Goal: Navigation & Orientation: Find specific page/section

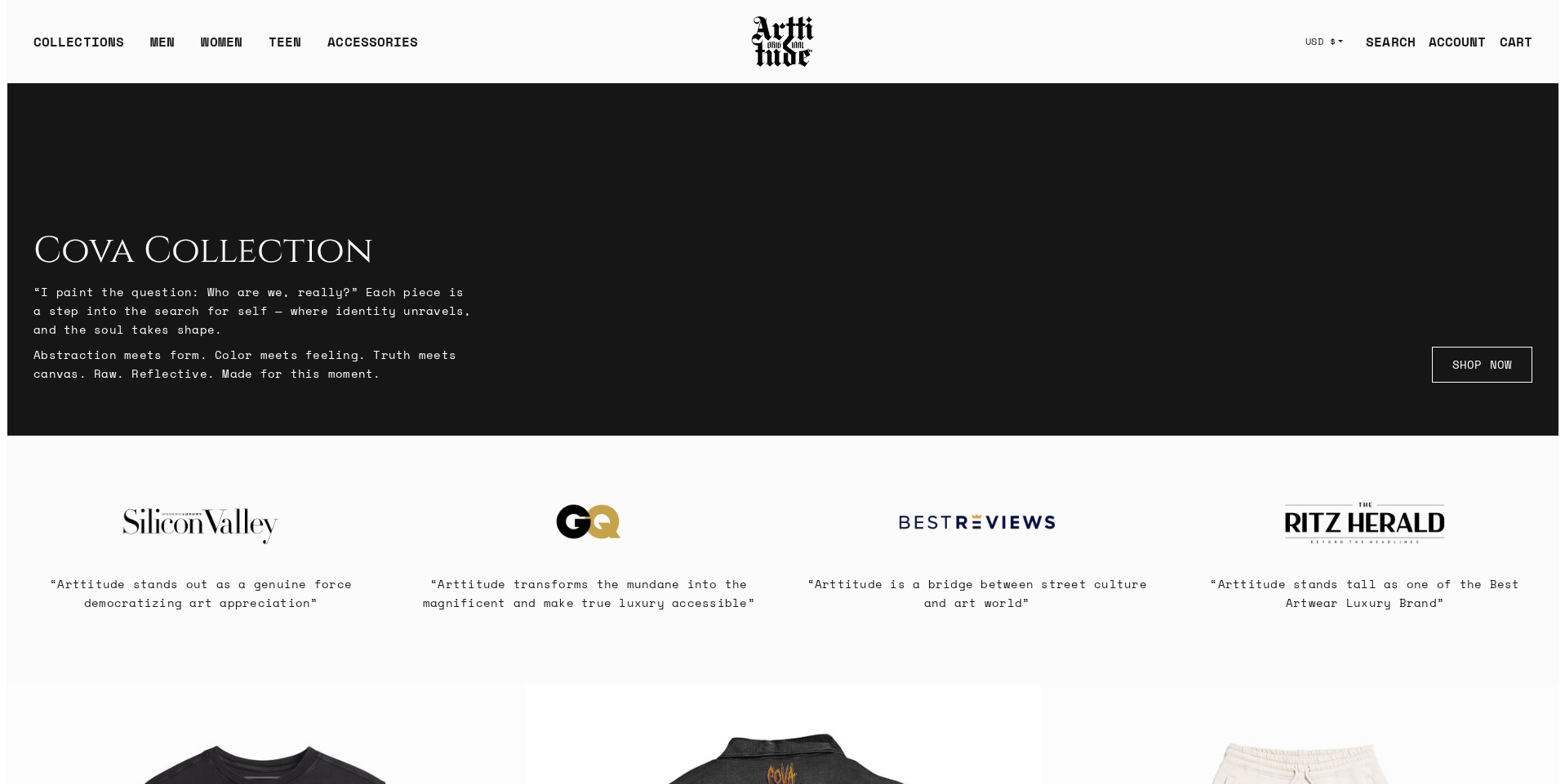
scroll to position [160, 0]
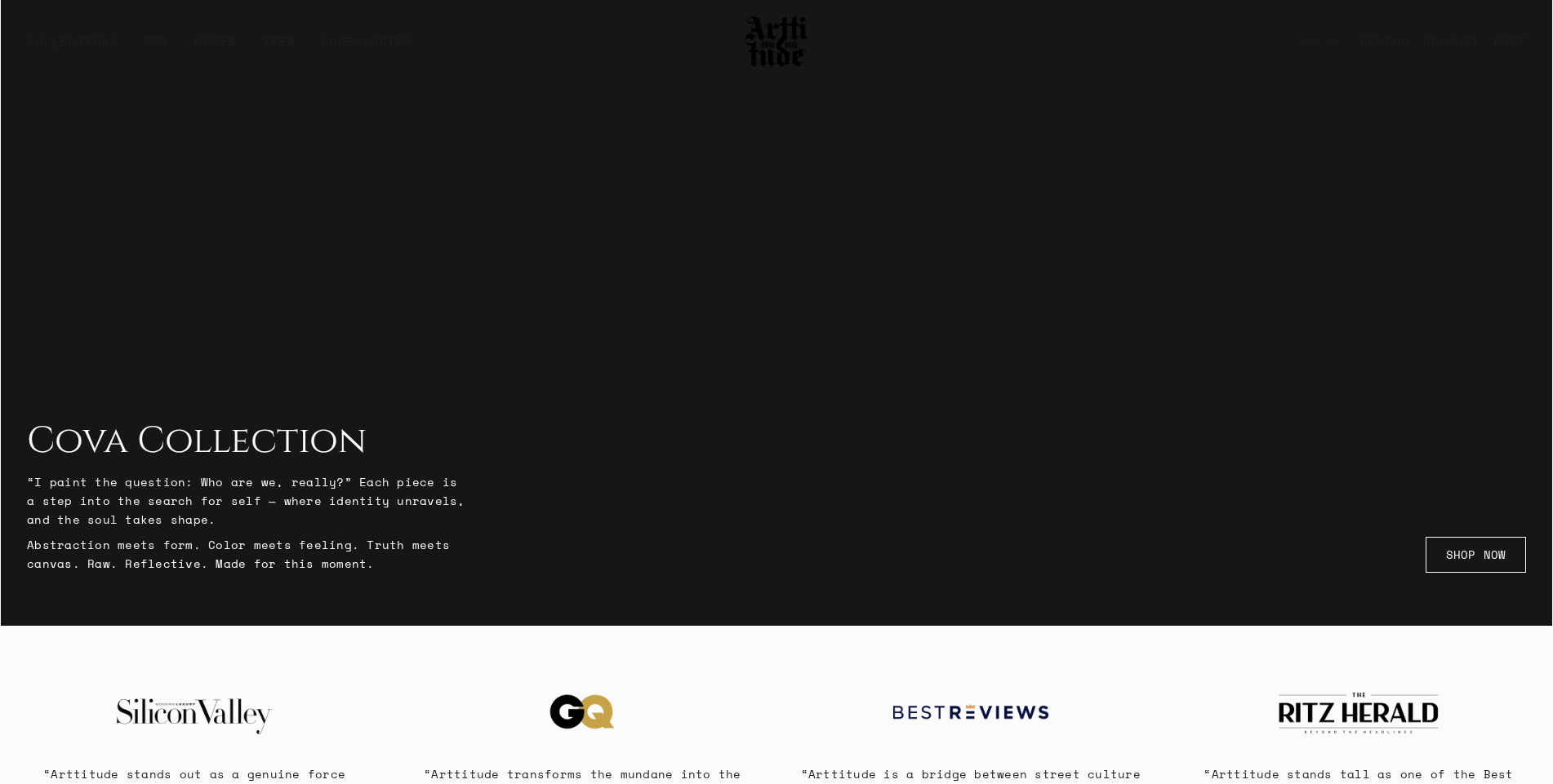
click at [1391, 49] on link "SEARCH" at bounding box center [1378, 41] width 63 height 32
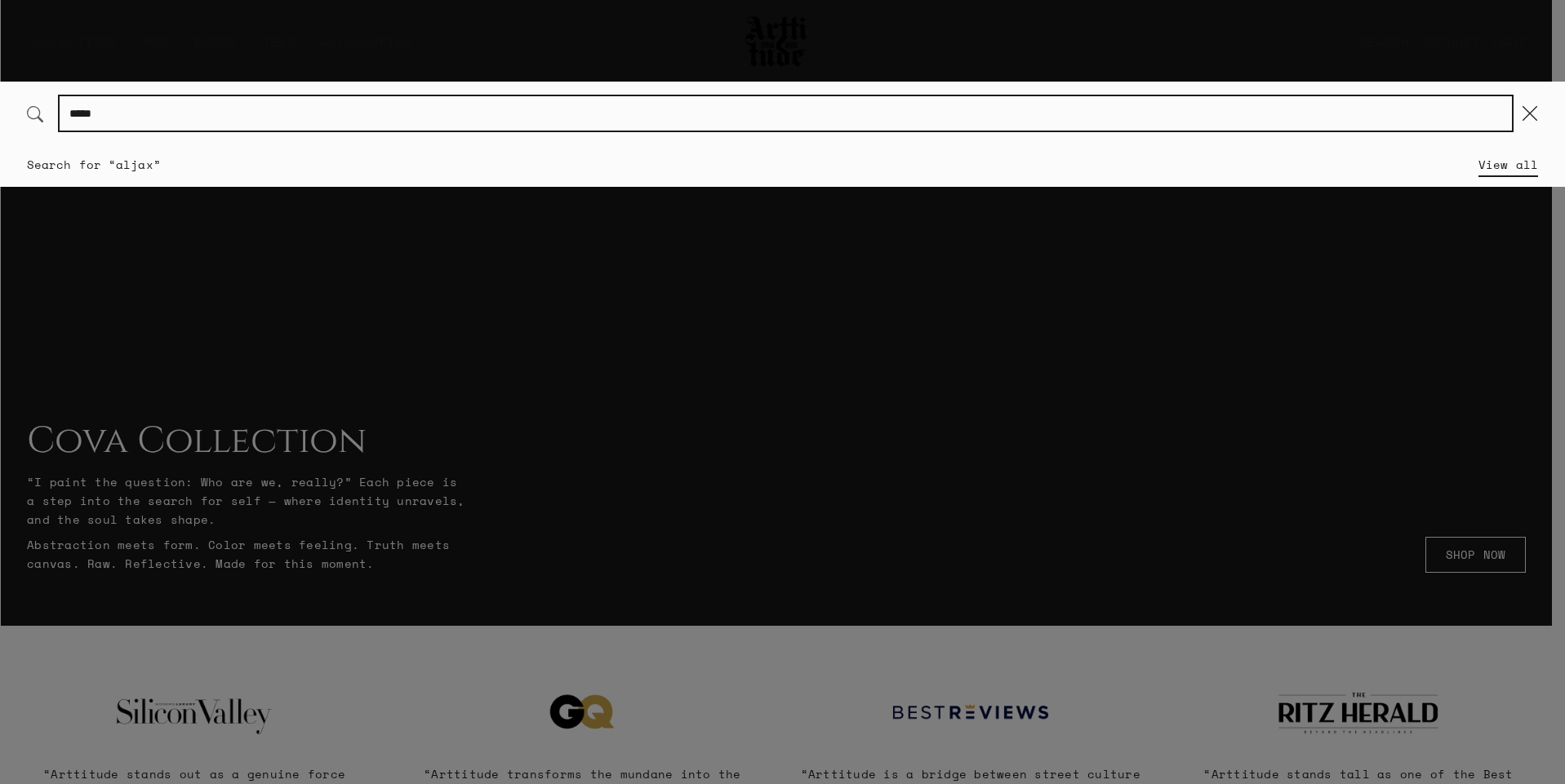
type input "*****"
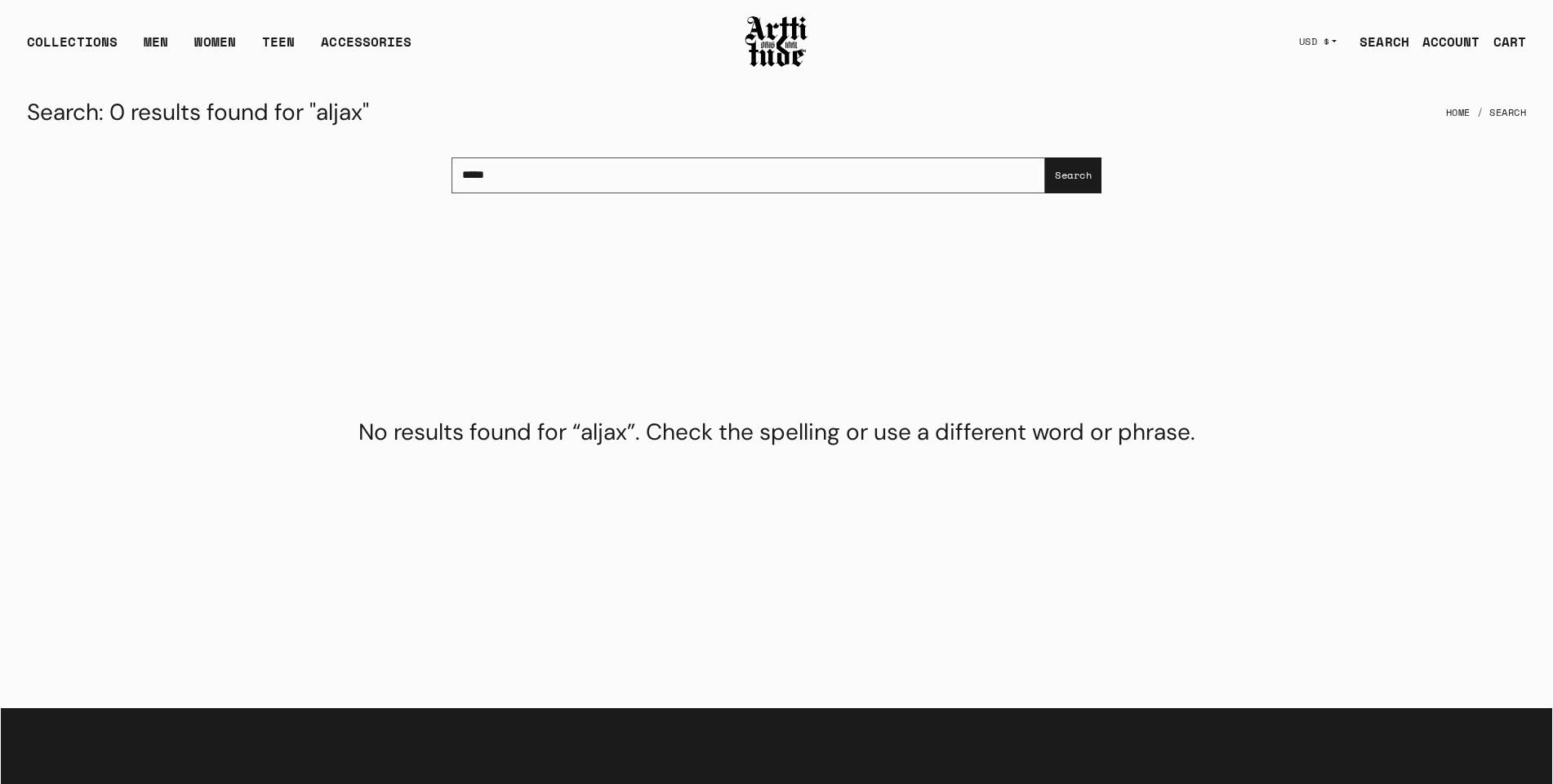
click at [784, 43] on img at bounding box center [776, 41] width 65 height 55
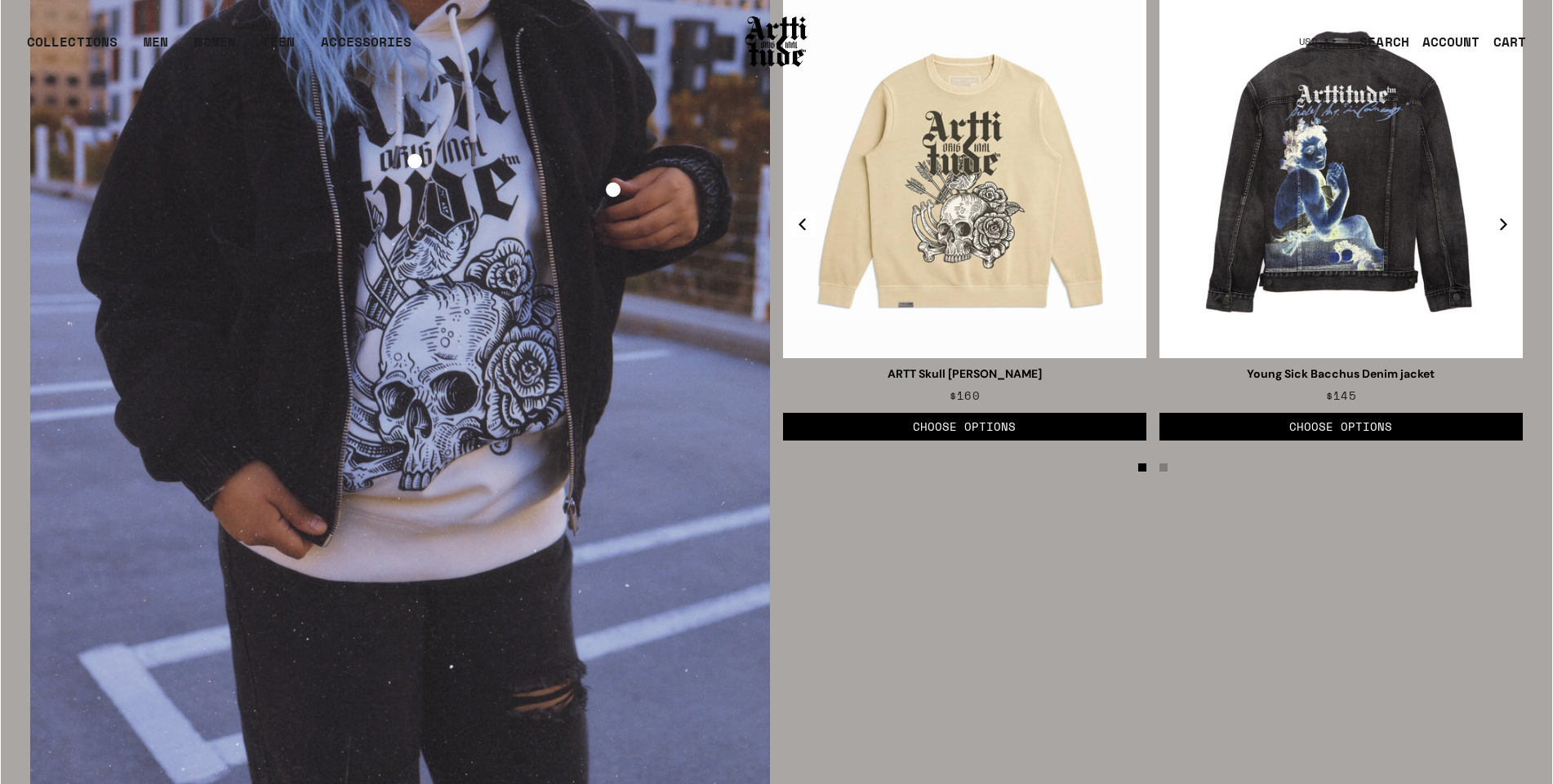
scroll to position [2607, 0]
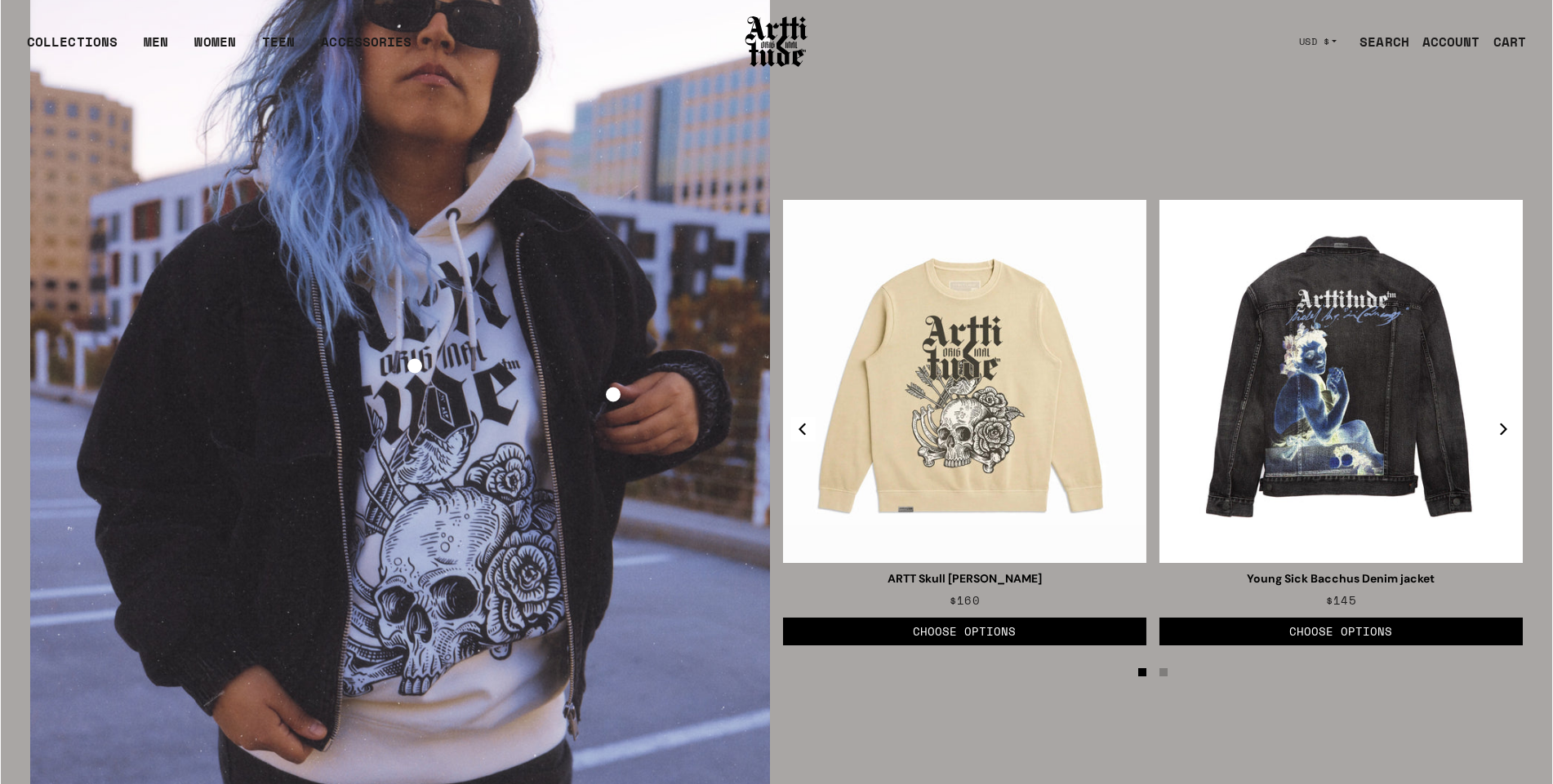
click at [1506, 426] on icon "Next" at bounding box center [1503, 428] width 12 height 12
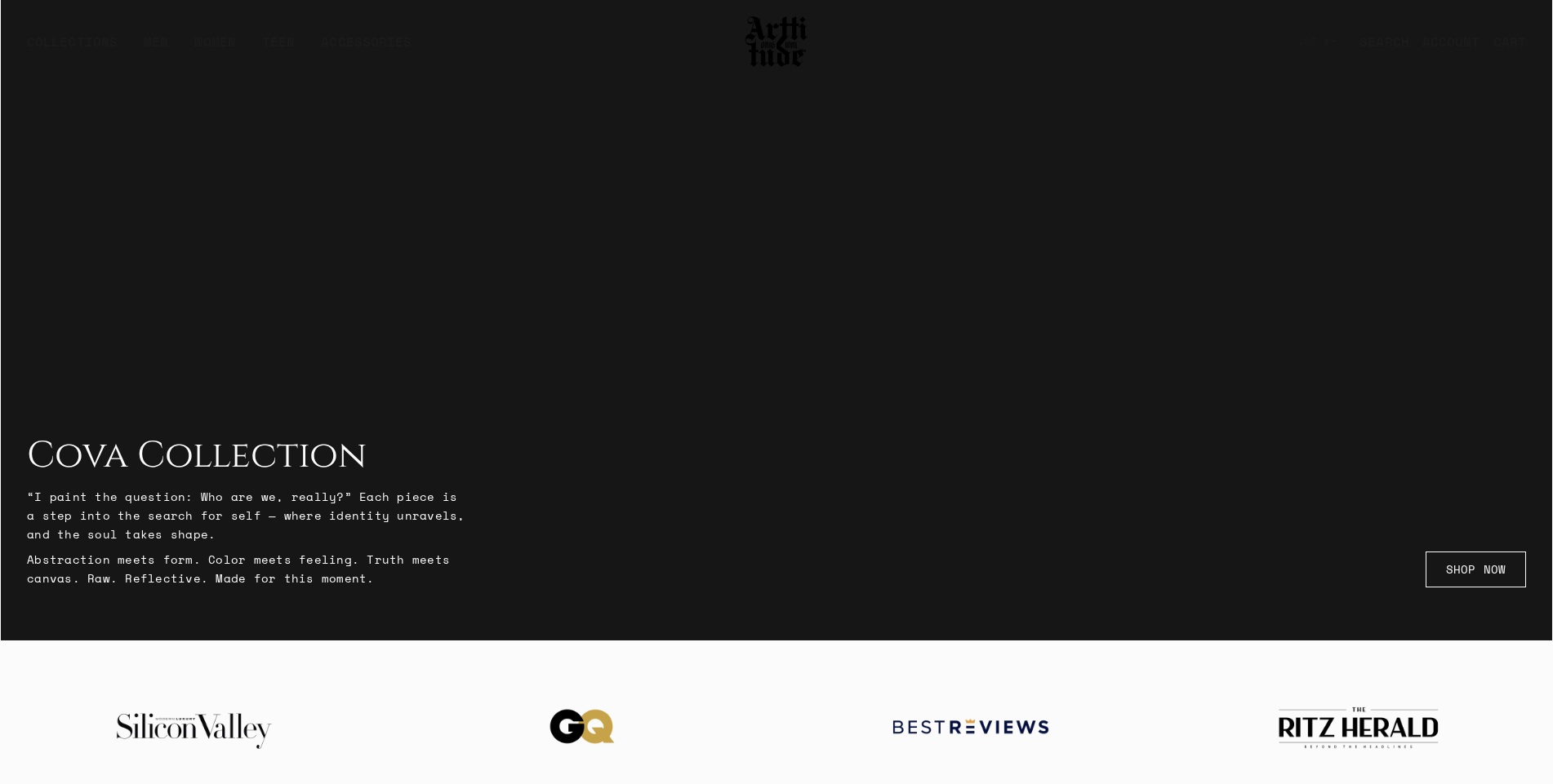
scroll to position [0, 0]
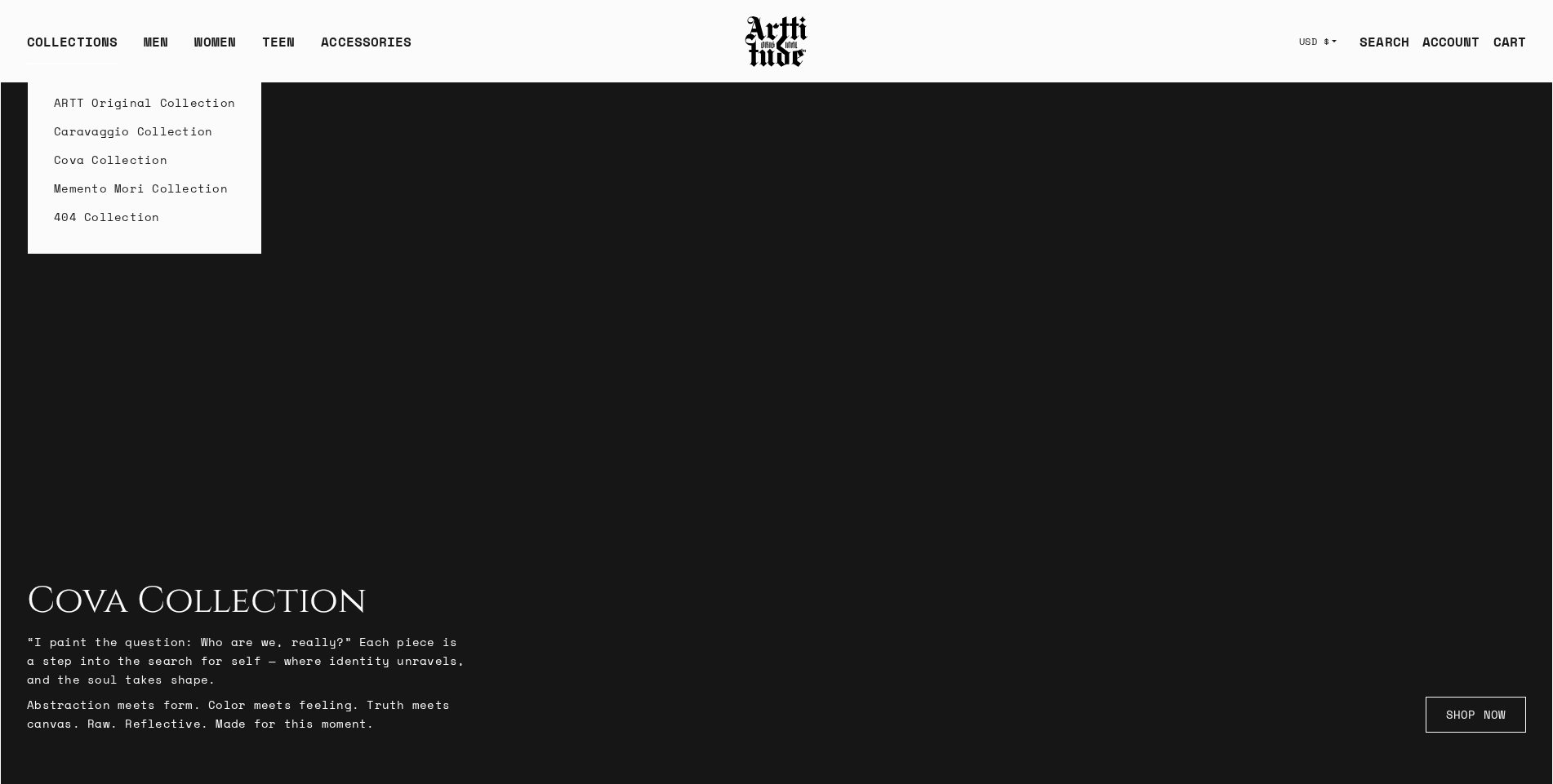
click at [76, 40] on div "COLLECTIONS" at bounding box center [72, 47] width 90 height 32
click at [82, 102] on link "ARTT Original Collection" at bounding box center [144, 102] width 181 height 29
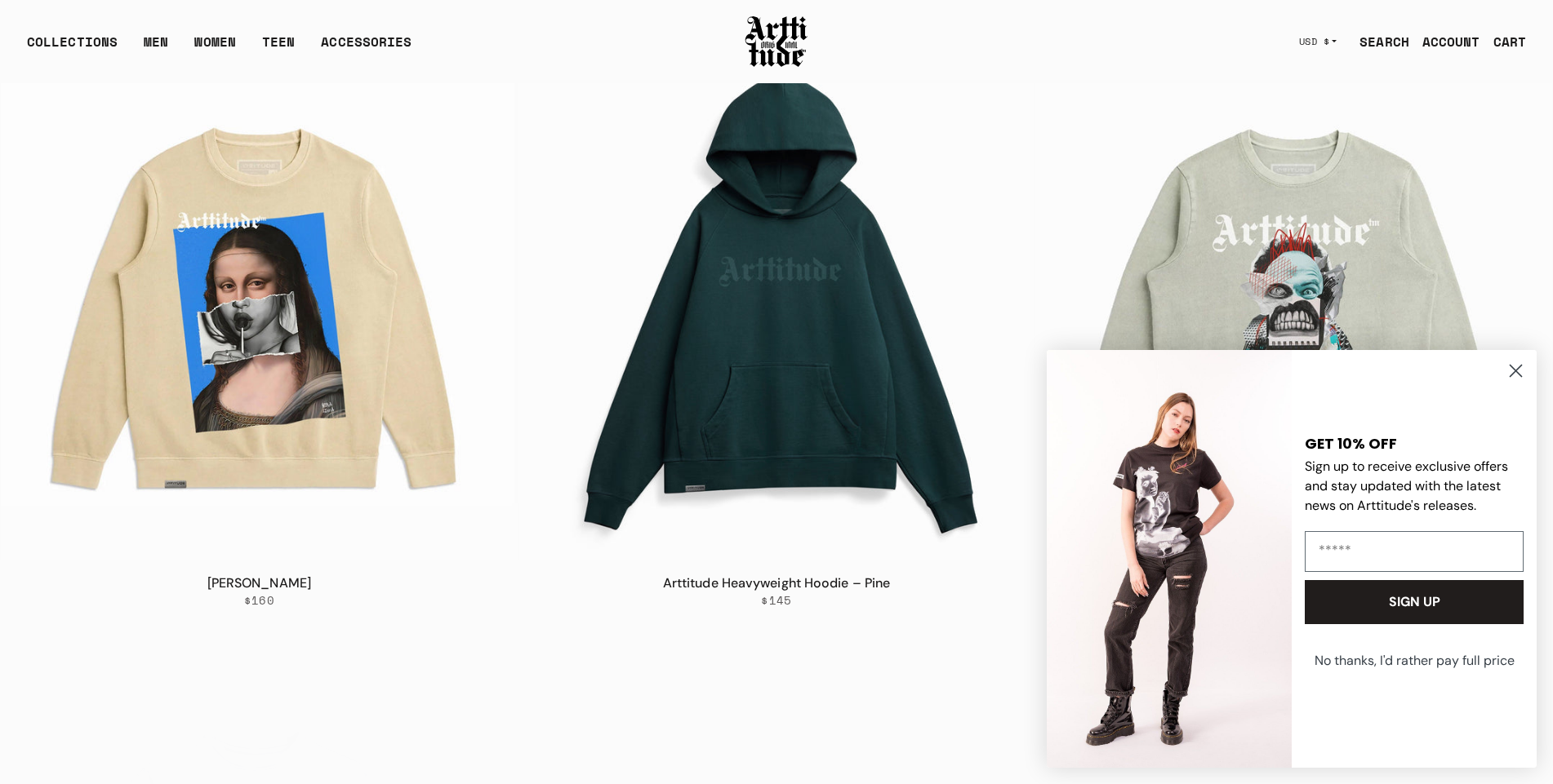
scroll to position [2775, 0]
